Goal: Task Accomplishment & Management: Manage account settings

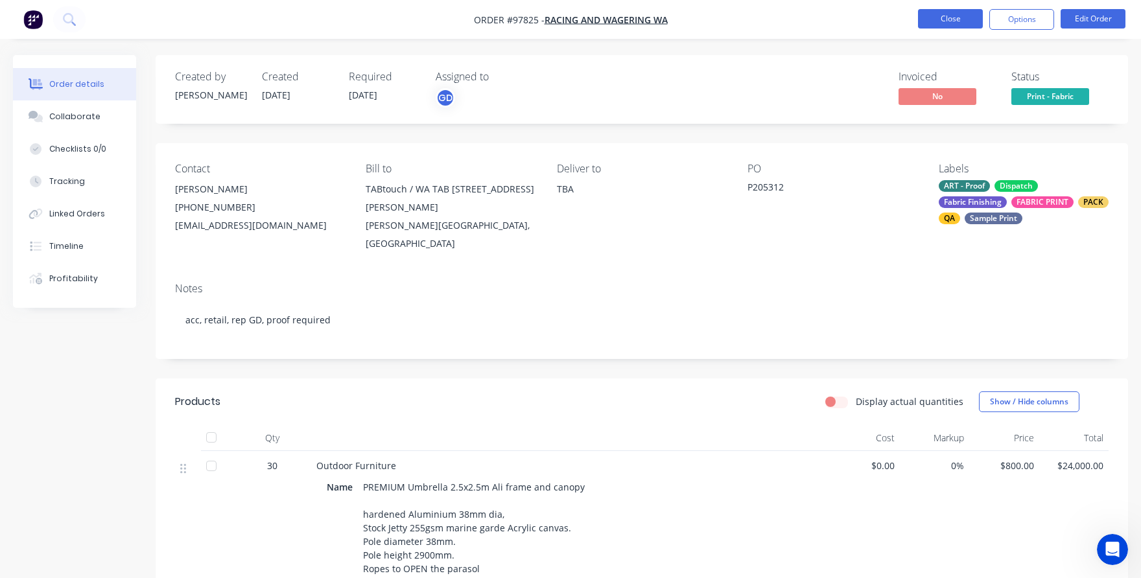
click at [941, 16] on button "Close" at bounding box center [950, 18] width 65 height 19
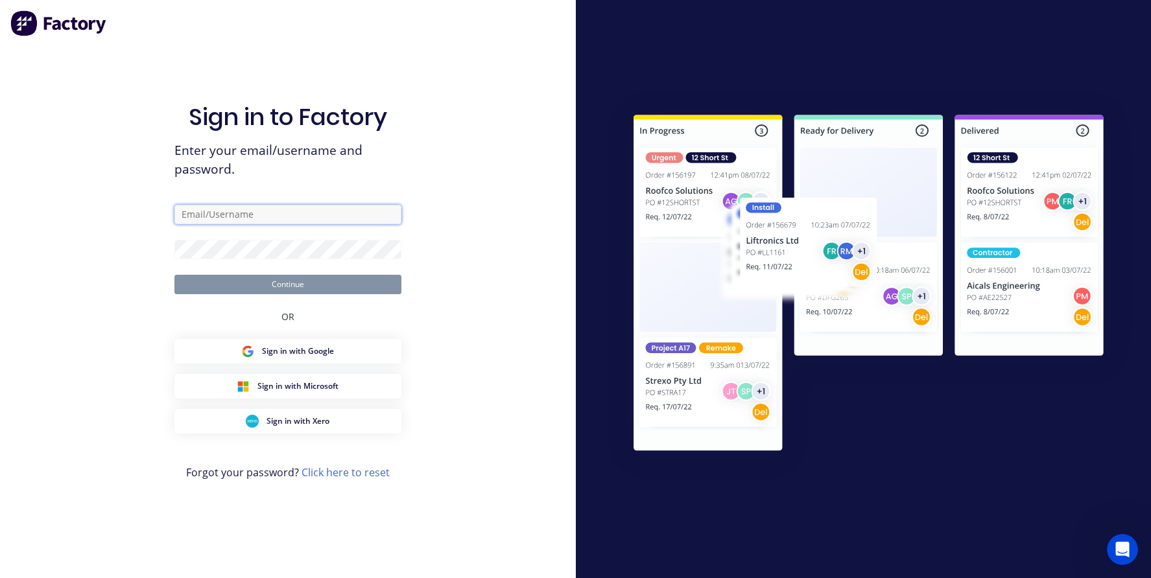
click at [226, 213] on input "text" at bounding box center [287, 214] width 227 height 19
type input "[EMAIL_ADDRESS][DOMAIN_NAME]"
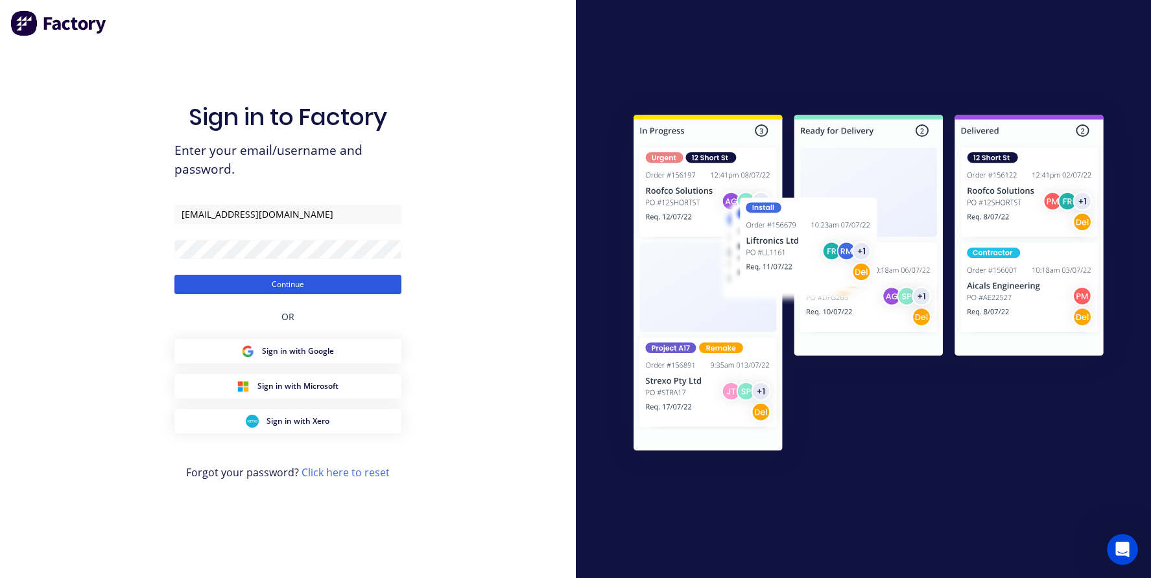
click at [206, 288] on button "Continue" at bounding box center [287, 284] width 227 height 19
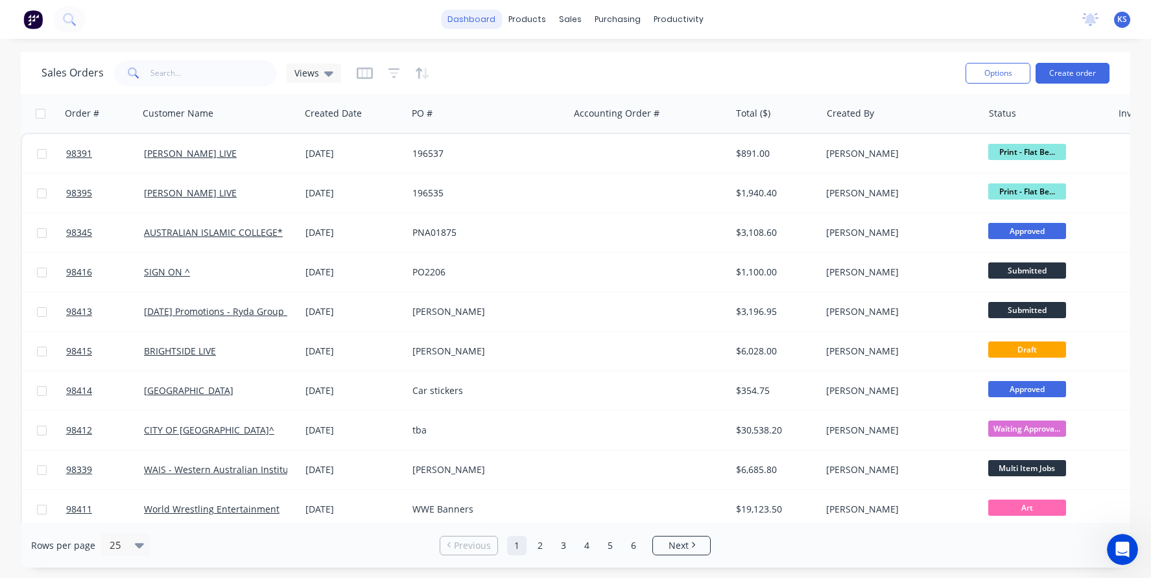
click at [464, 22] on link "dashboard" at bounding box center [471, 19] width 61 height 19
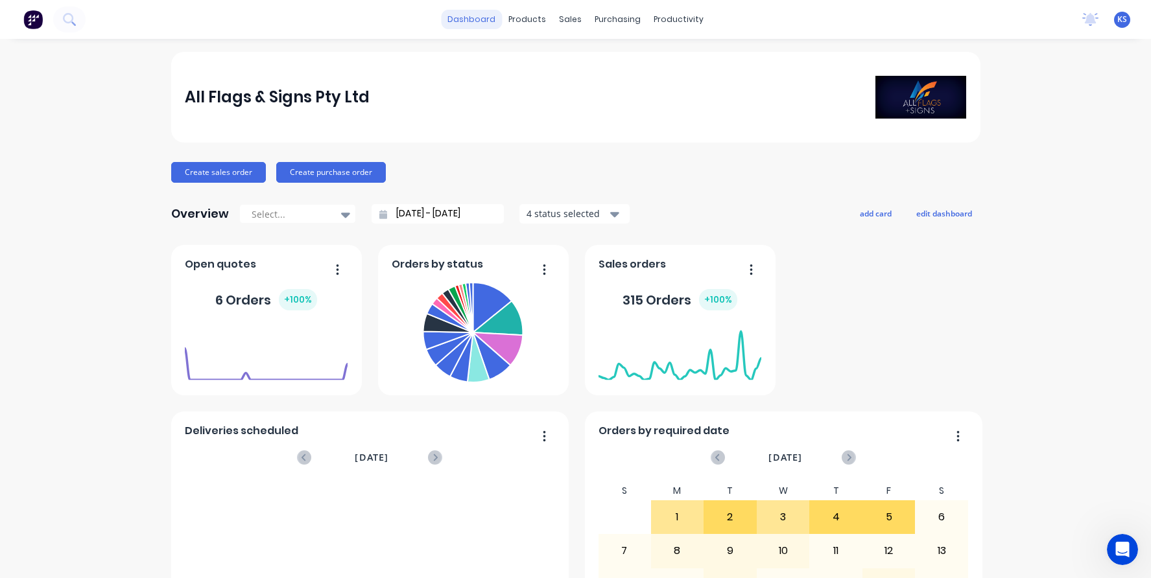
click at [460, 19] on link "dashboard" at bounding box center [471, 19] width 61 height 19
click at [90, 18] on div "dashboard products sales purchasing productivity dashboard products Product Cat…" at bounding box center [575, 19] width 1151 height 39
click at [76, 19] on button at bounding box center [69, 19] width 32 height 26
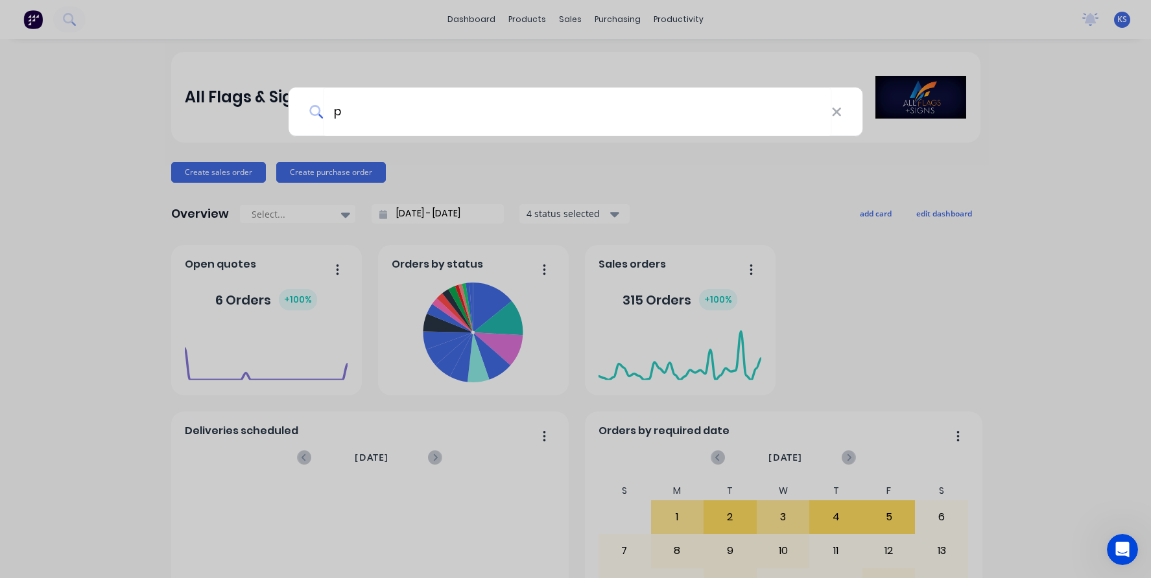
type input "p"
click at [549, 21] on div at bounding box center [575, 289] width 1151 height 578
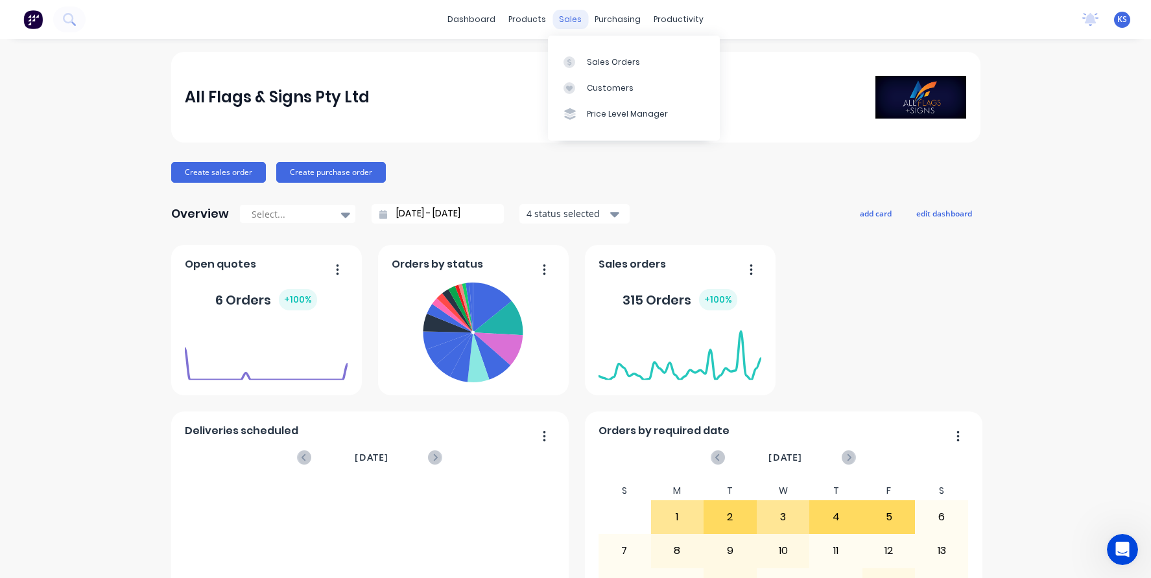
click at [563, 21] on div "sales" at bounding box center [570, 19] width 36 height 19
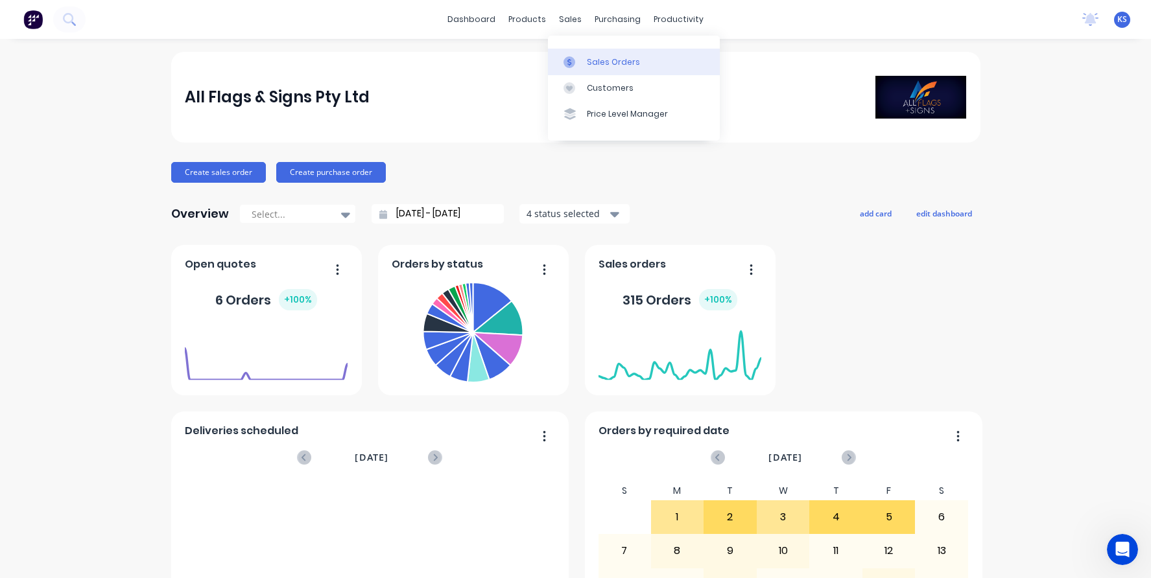
click at [577, 56] on div at bounding box center [572, 62] width 19 height 12
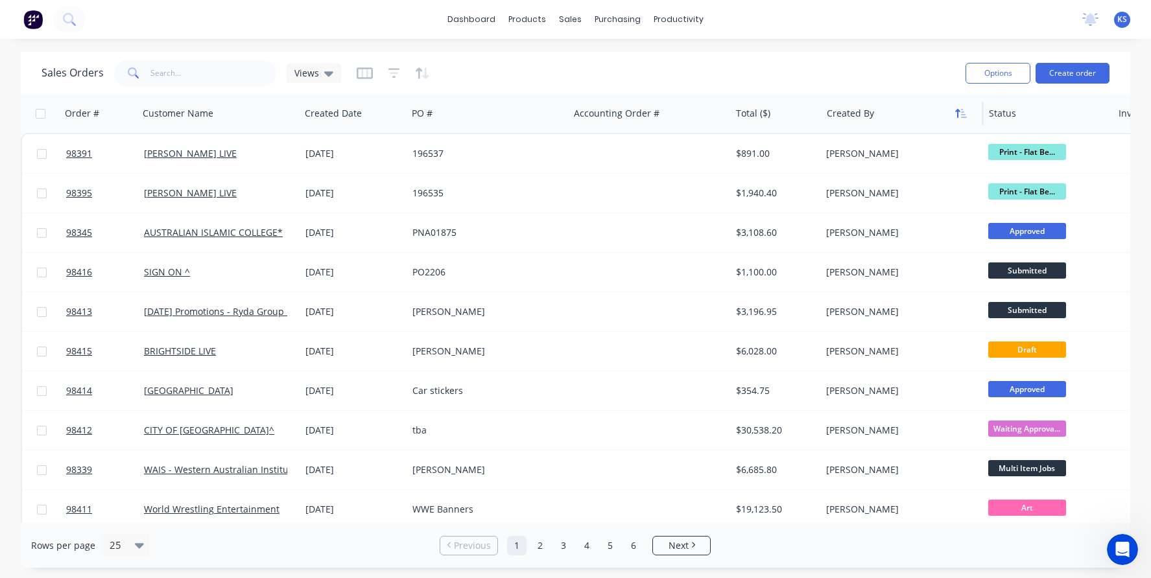
click at [956, 112] on icon "button" at bounding box center [958, 113] width 5 height 9
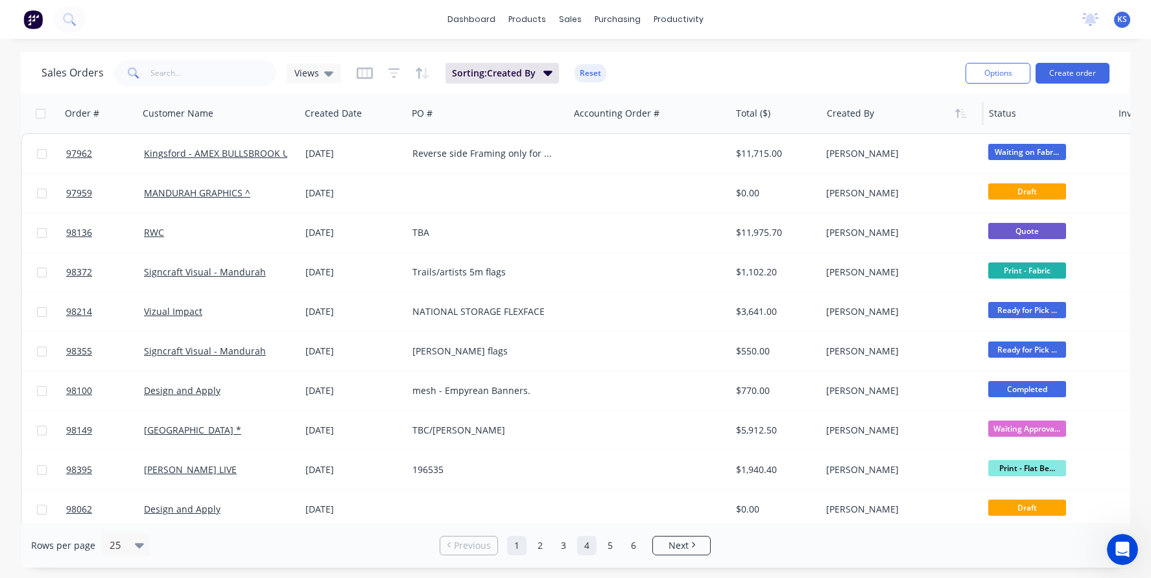
click at [593, 547] on link "4" at bounding box center [586, 545] width 19 height 19
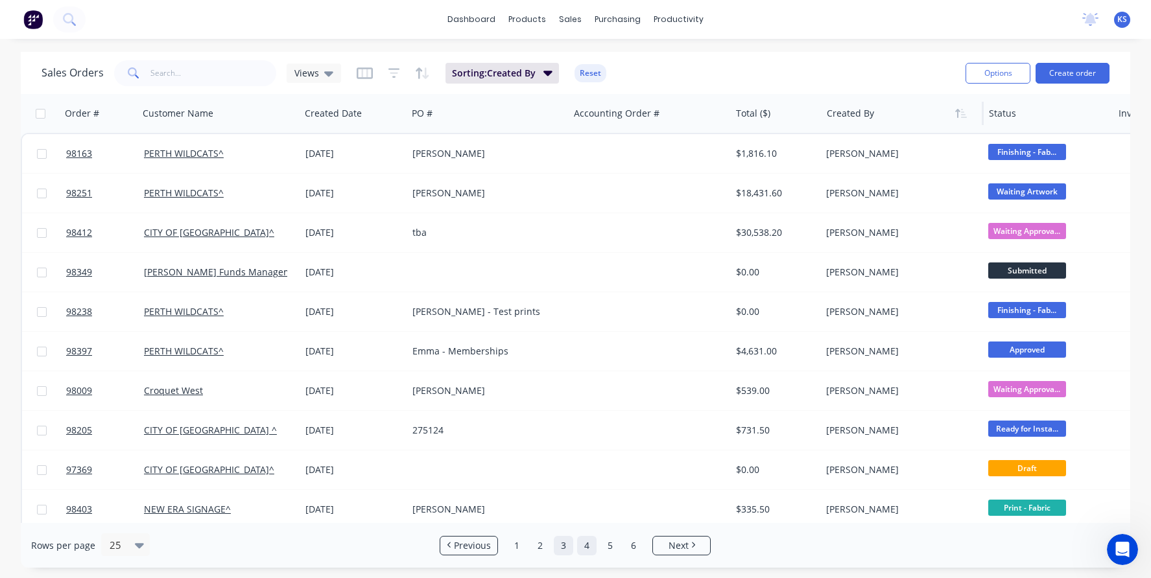
click at [561, 550] on link "3" at bounding box center [563, 545] width 19 height 19
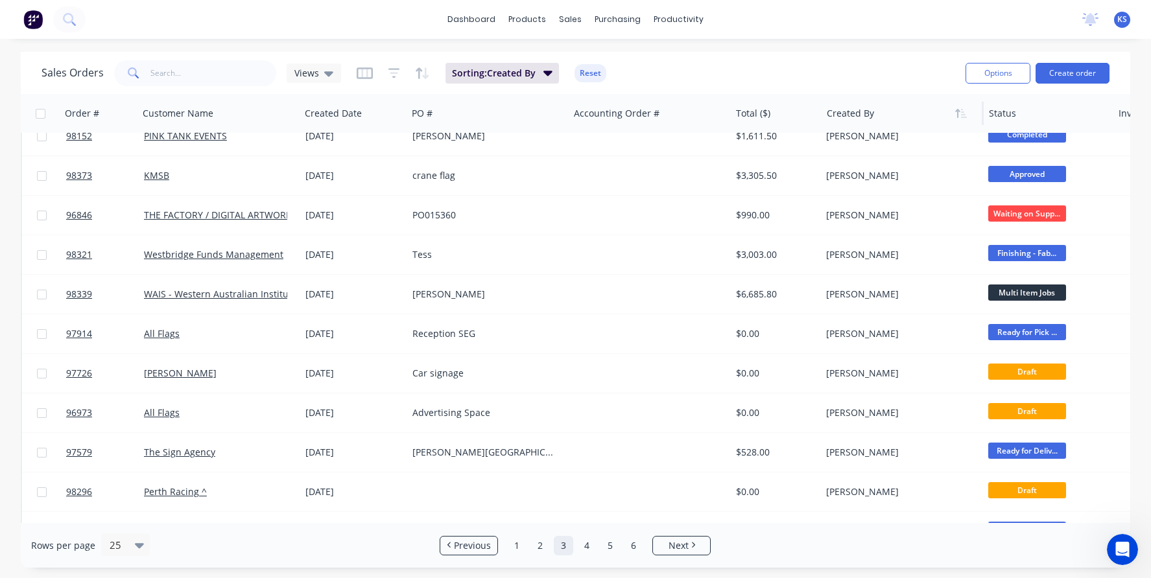
scroll to position [290, 0]
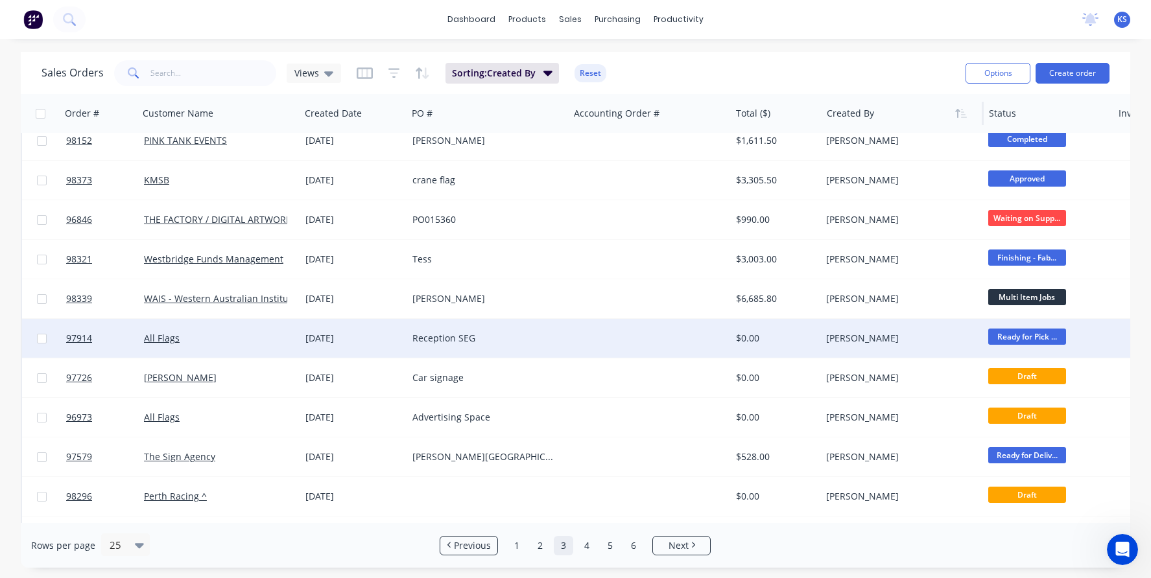
click at [1031, 335] on span "Ready for Pick ..." at bounding box center [1027, 337] width 78 height 16
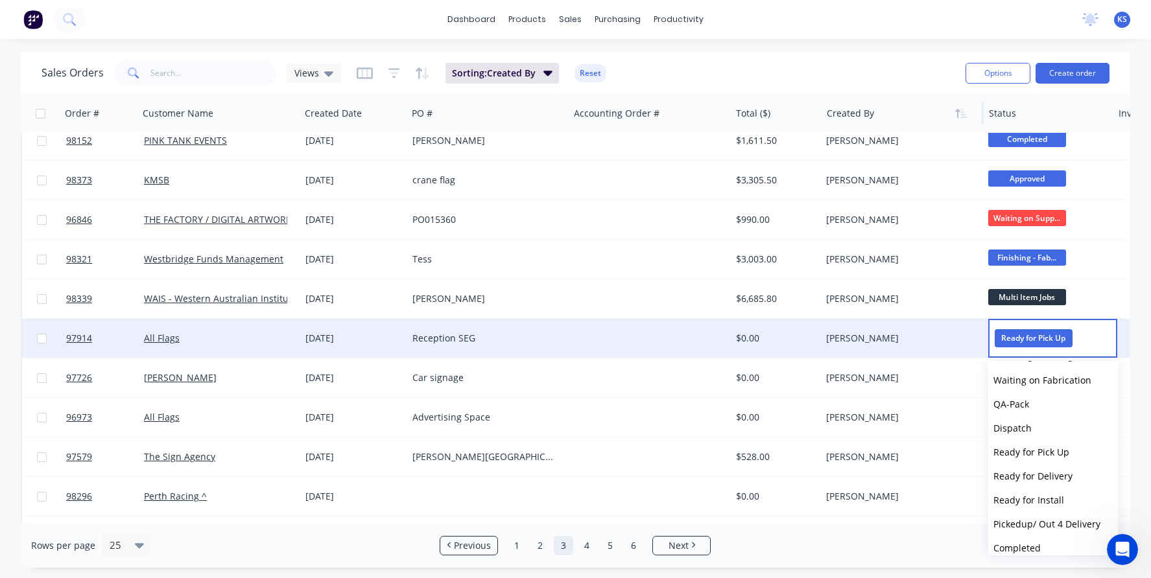
scroll to position [440, 0]
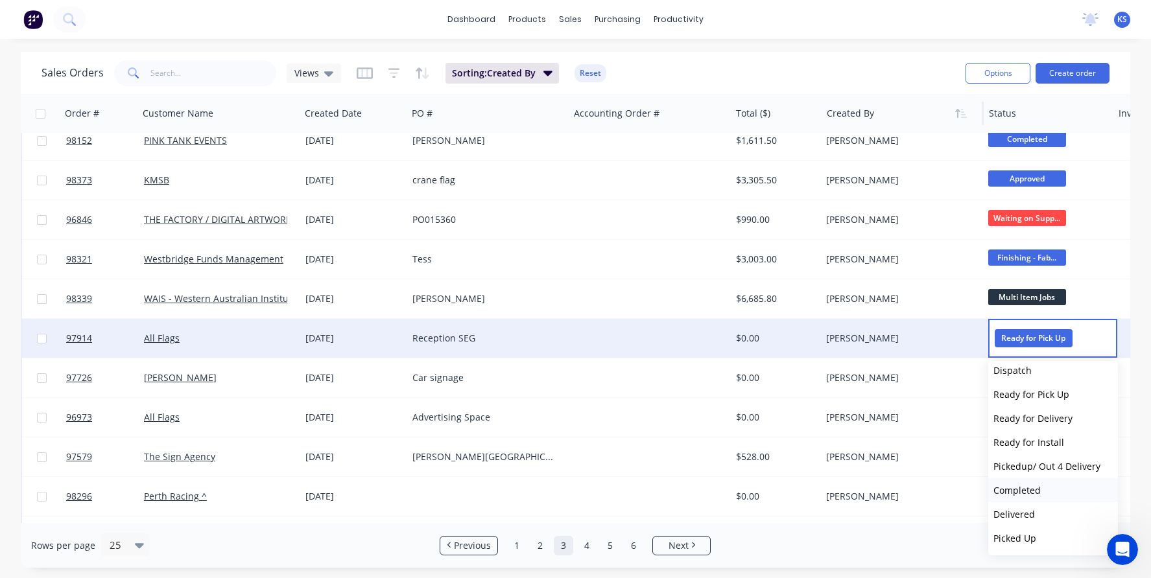
click at [1047, 494] on button "Completed" at bounding box center [1053, 490] width 130 height 24
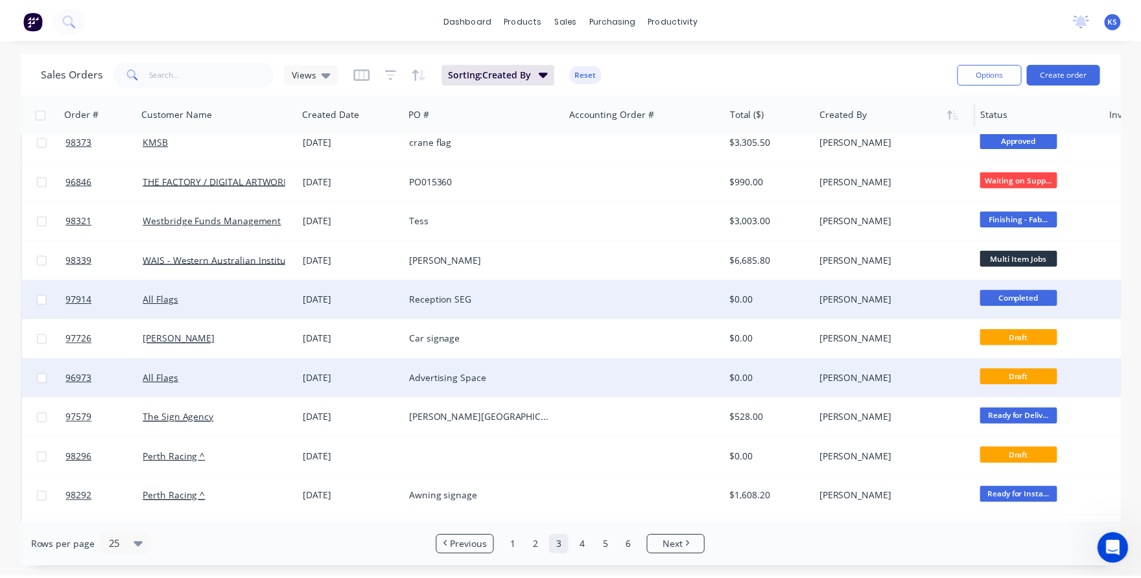
scroll to position [355, 0]
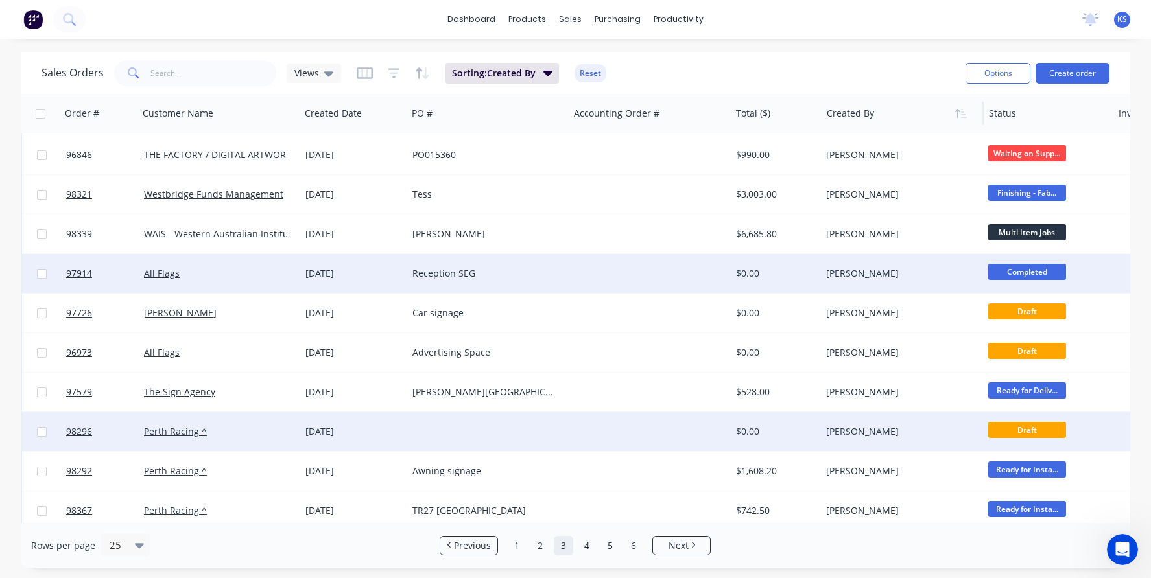
click at [330, 429] on div "[DATE]" at bounding box center [353, 431] width 97 height 13
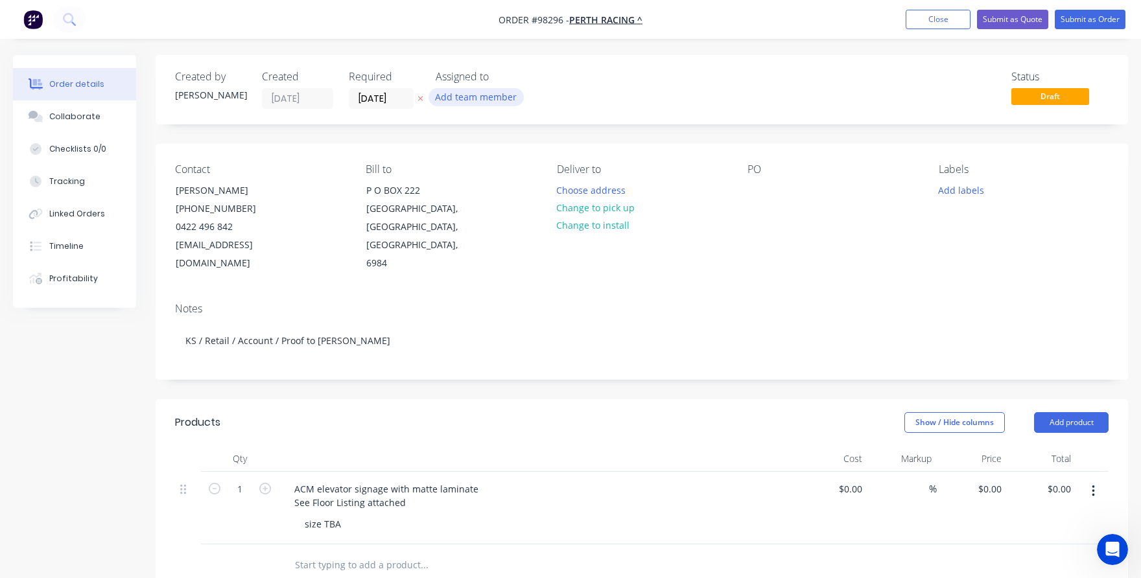
click at [467, 93] on button "Add team member" at bounding box center [476, 97] width 95 height 18
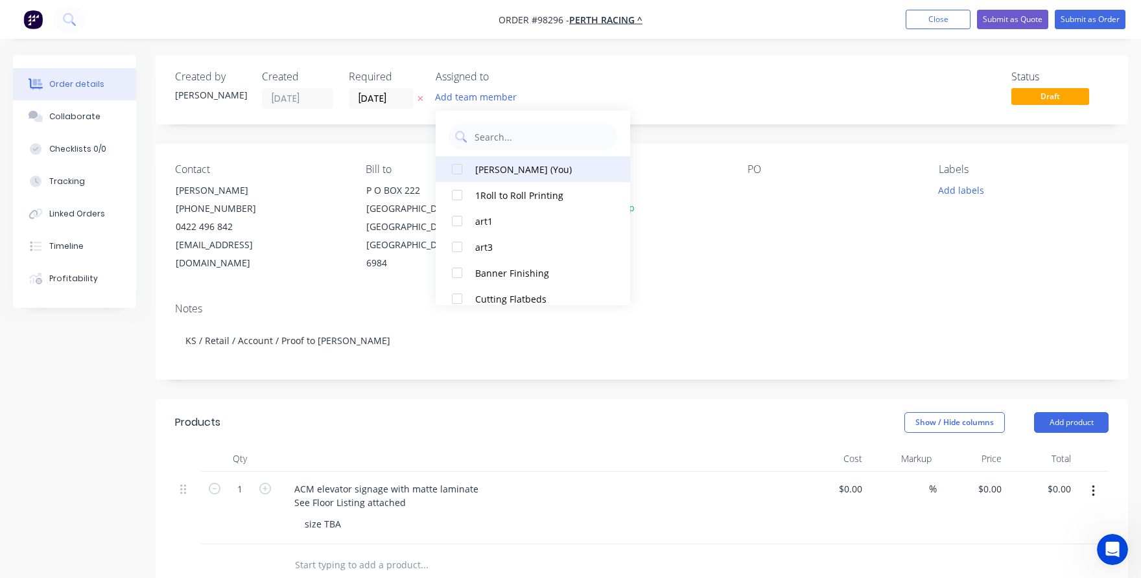
click at [460, 168] on div at bounding box center [457, 169] width 26 height 26
click at [376, 100] on input "[DATE]" at bounding box center [381, 98] width 64 height 19
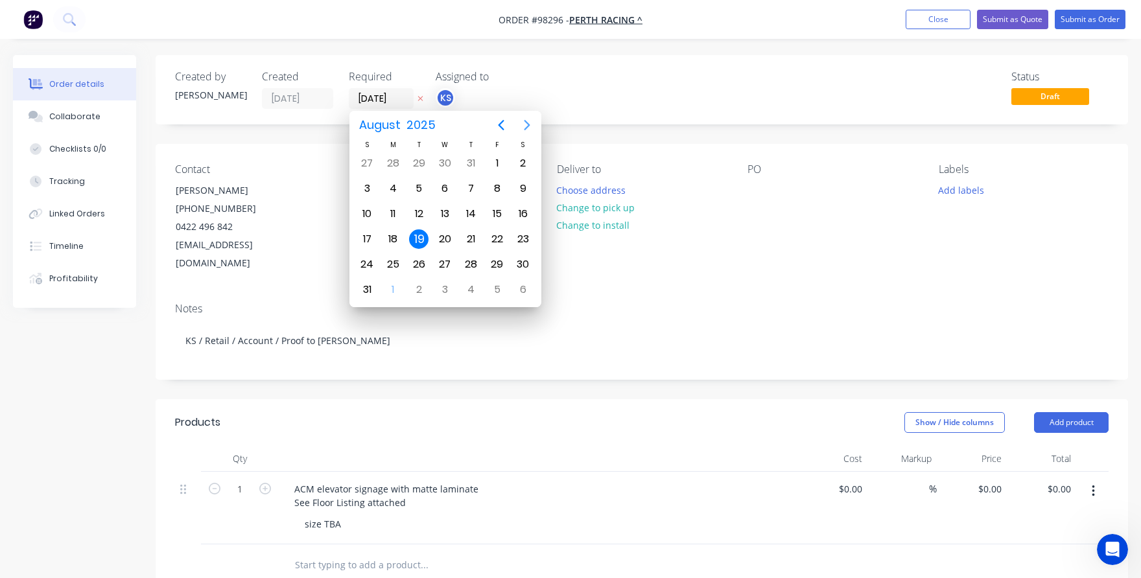
click at [530, 126] on icon "Next page" at bounding box center [527, 125] width 16 height 16
click at [502, 163] on div "5" at bounding box center [497, 163] width 19 height 19
type input "[DATE]"
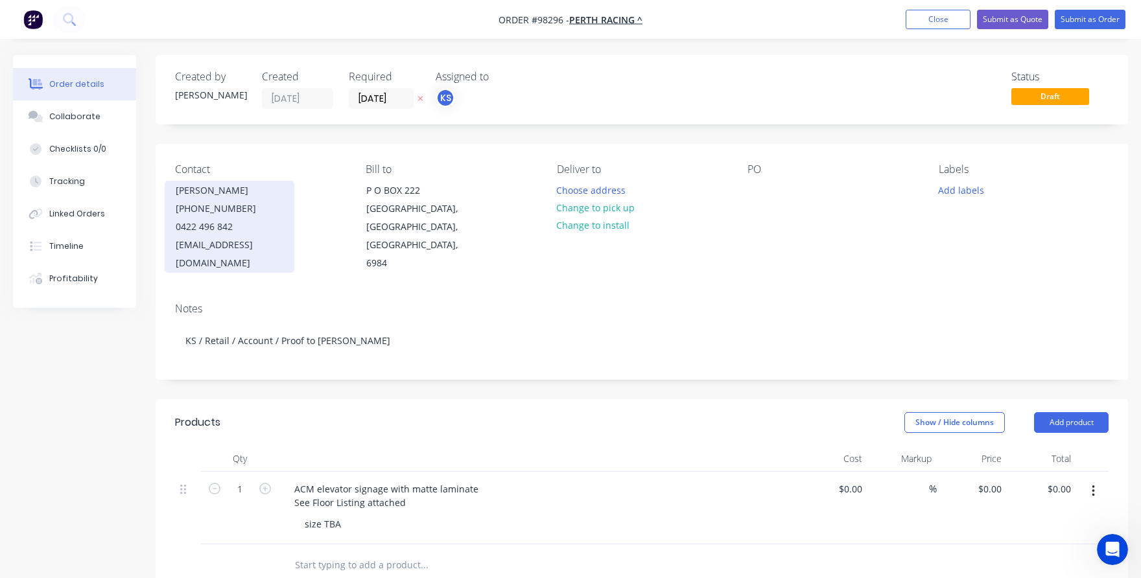
click at [211, 207] on div "[PHONE_NUMBER]" at bounding box center [230, 209] width 108 height 18
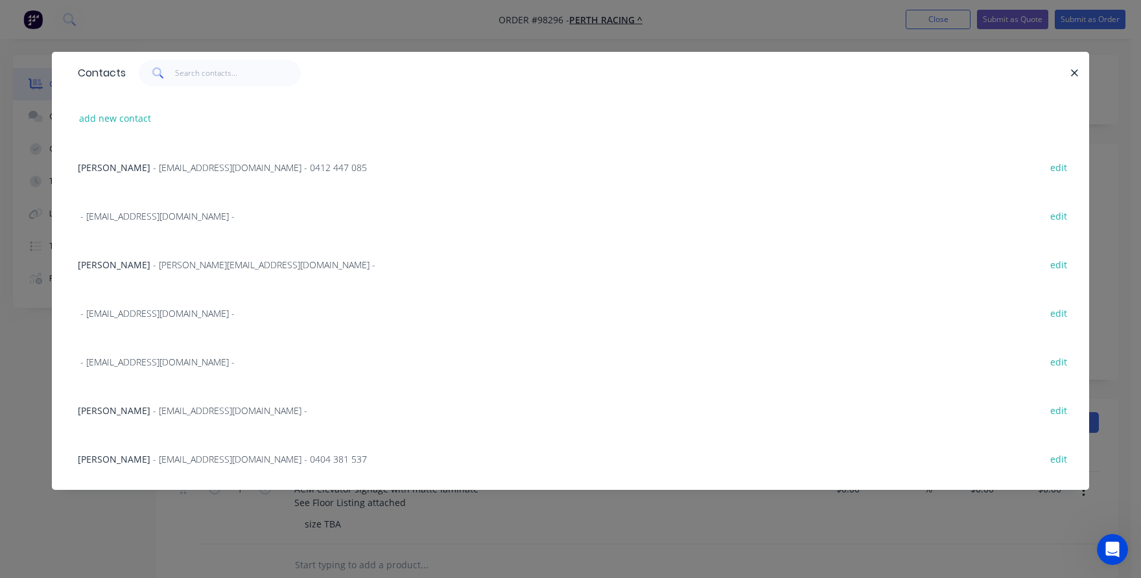
click at [161, 171] on span "- [EMAIL_ADDRESS][DOMAIN_NAME] - 0412 447 085" at bounding box center [260, 167] width 214 height 12
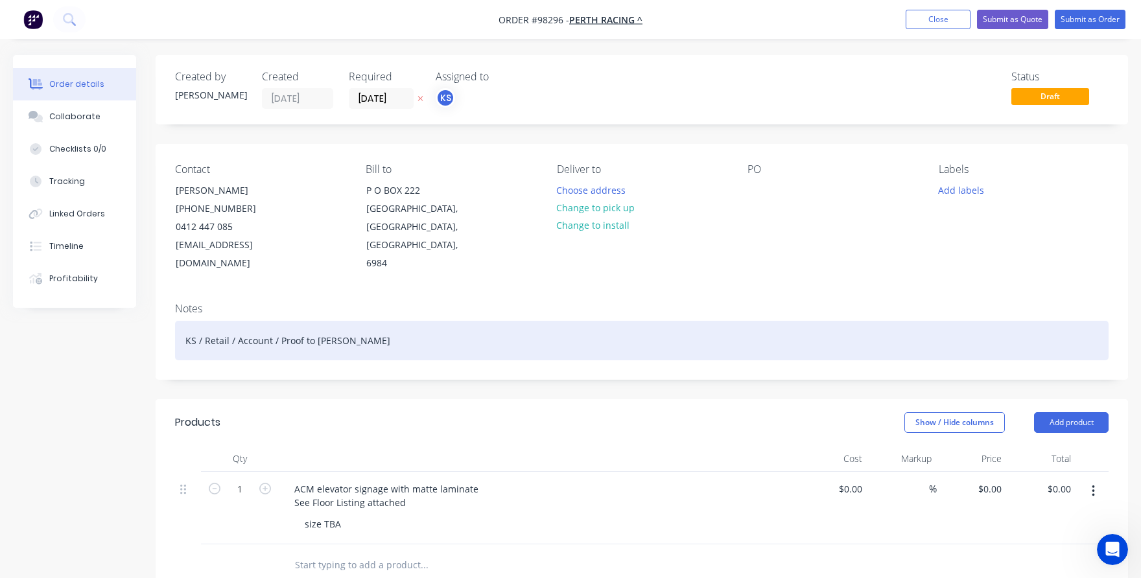
click at [335, 325] on div "KS / Retail / Account / Proof to [PERSON_NAME]" at bounding box center [642, 341] width 934 height 40
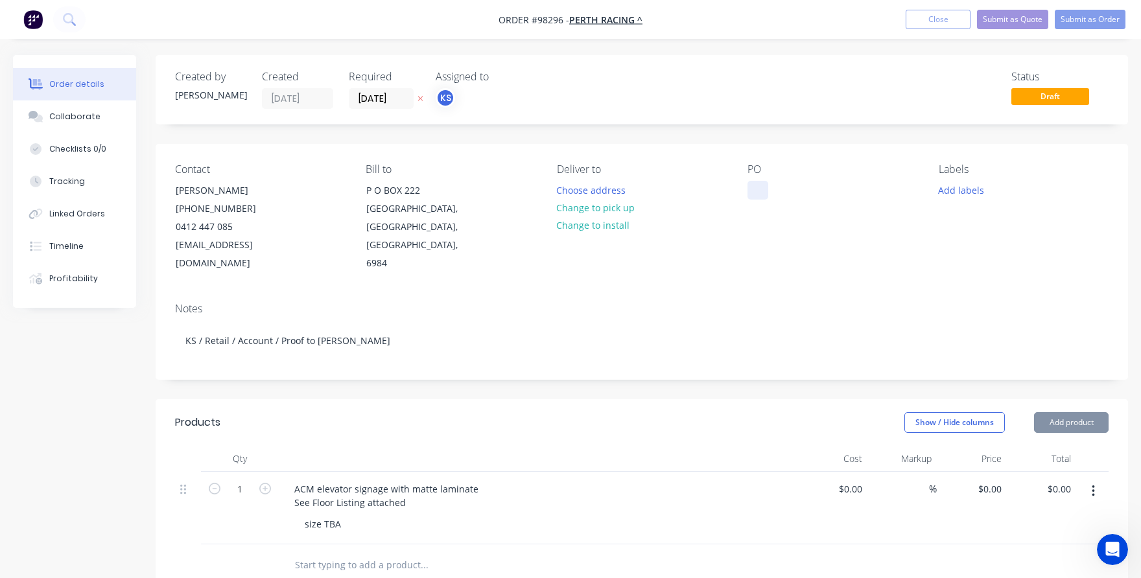
click at [757, 188] on div at bounding box center [758, 190] width 21 height 19
click at [581, 228] on button "Change to install" at bounding box center [593, 226] width 87 height 18
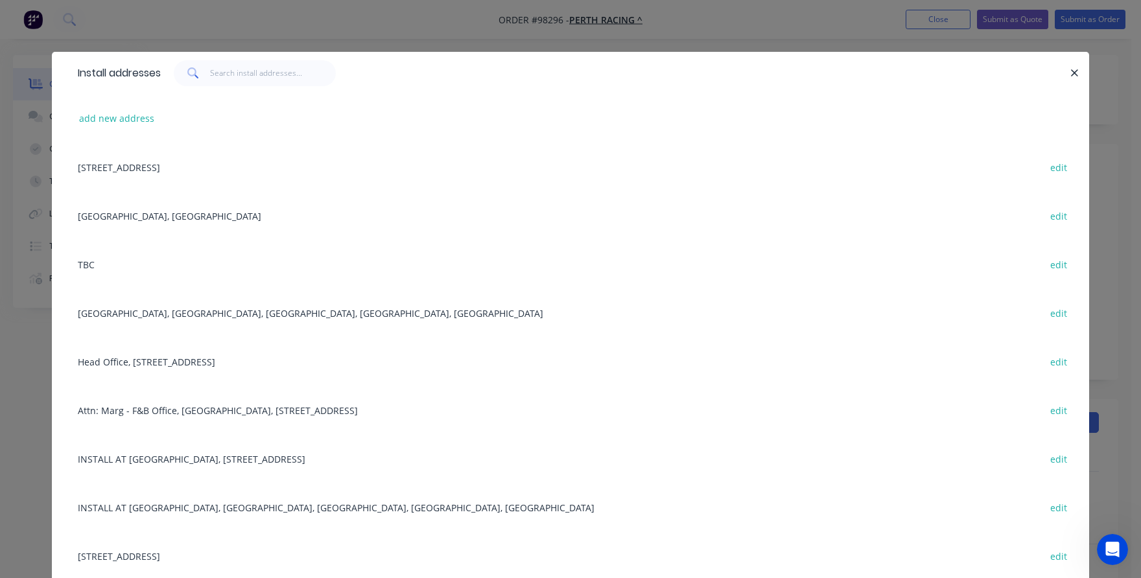
click at [118, 459] on div "INSTALL AT [GEOGRAPHIC_DATA], [STREET_ADDRESS] edit" at bounding box center [570, 458] width 998 height 49
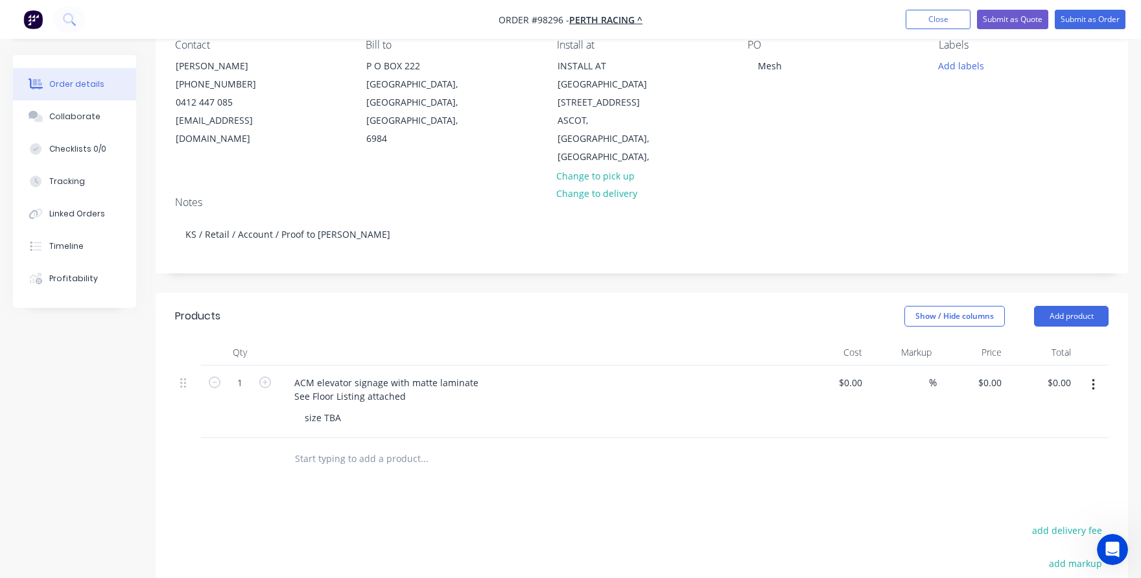
scroll to position [130, 0]
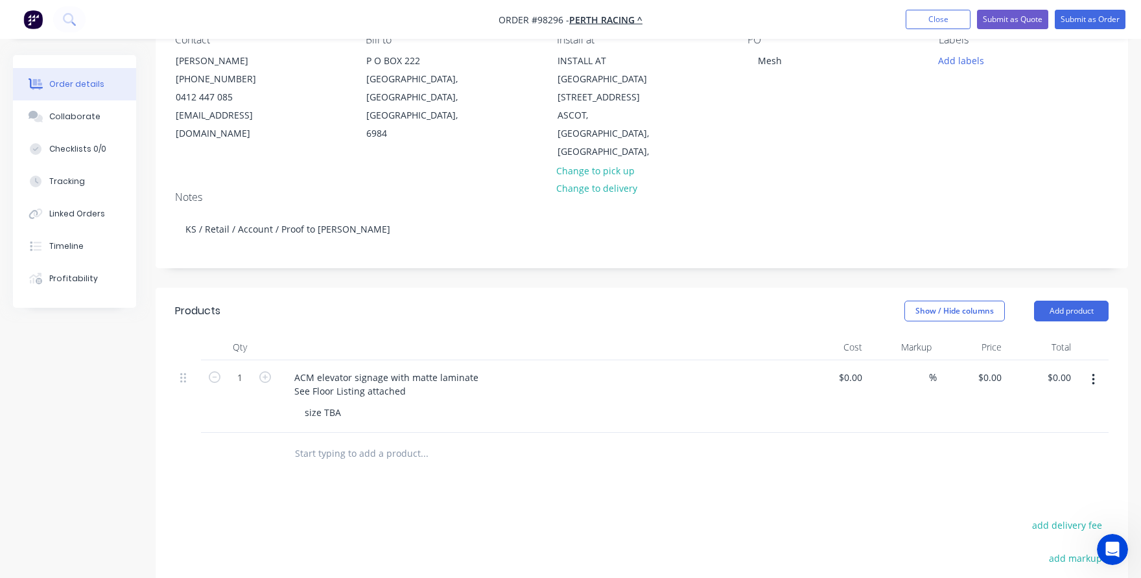
click at [1092, 373] on icon "button" at bounding box center [1093, 380] width 3 height 14
click at [1031, 456] on div "Delete" at bounding box center [1047, 465] width 100 height 19
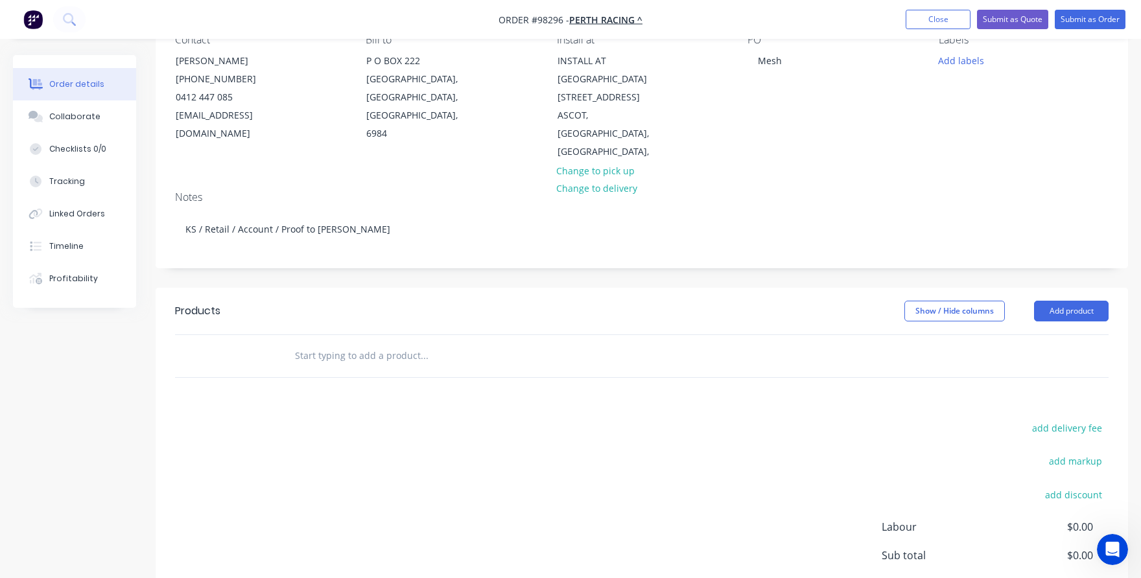
click at [337, 343] on input "text" at bounding box center [423, 356] width 259 height 26
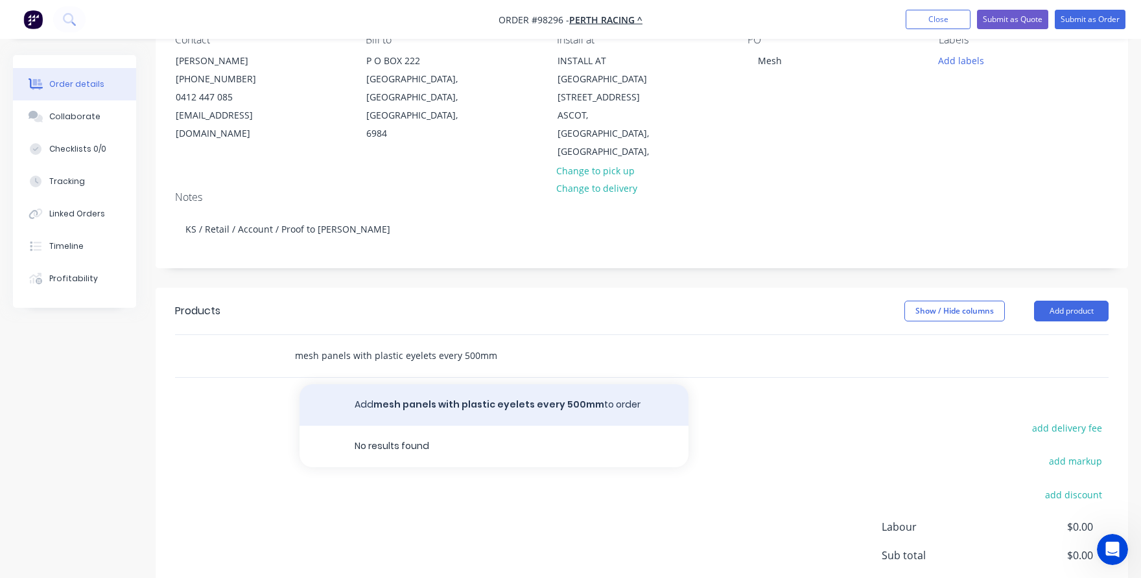
type input "mesh panels with plastic eyelets every 500mm"
click at [381, 384] on button "Add mesh panels with plastic eyelets every 500mm to order" at bounding box center [494, 404] width 389 height 41
